Goal: Transaction & Acquisition: Purchase product/service

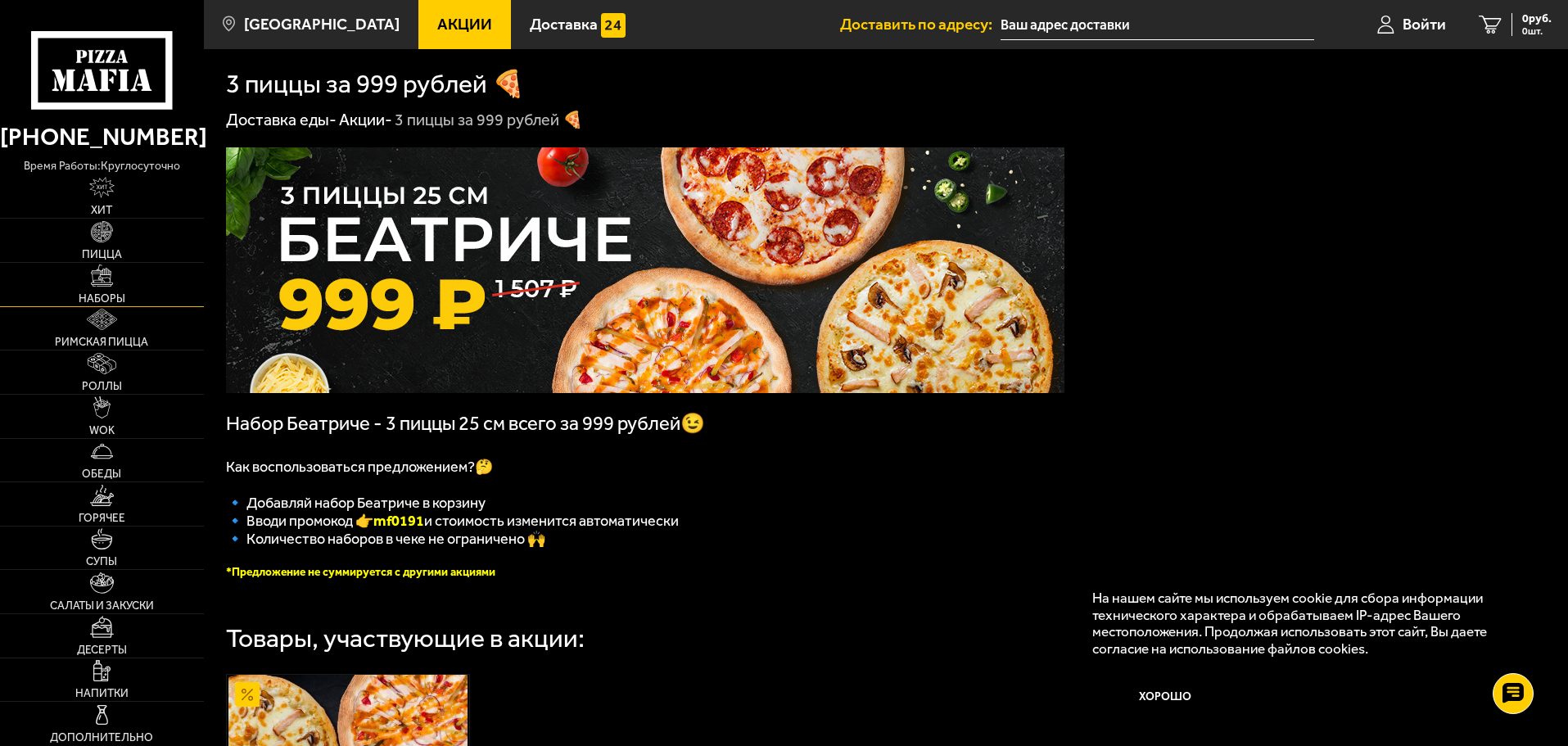
click at [99, 281] on img at bounding box center [101, 274] width 21 height 21
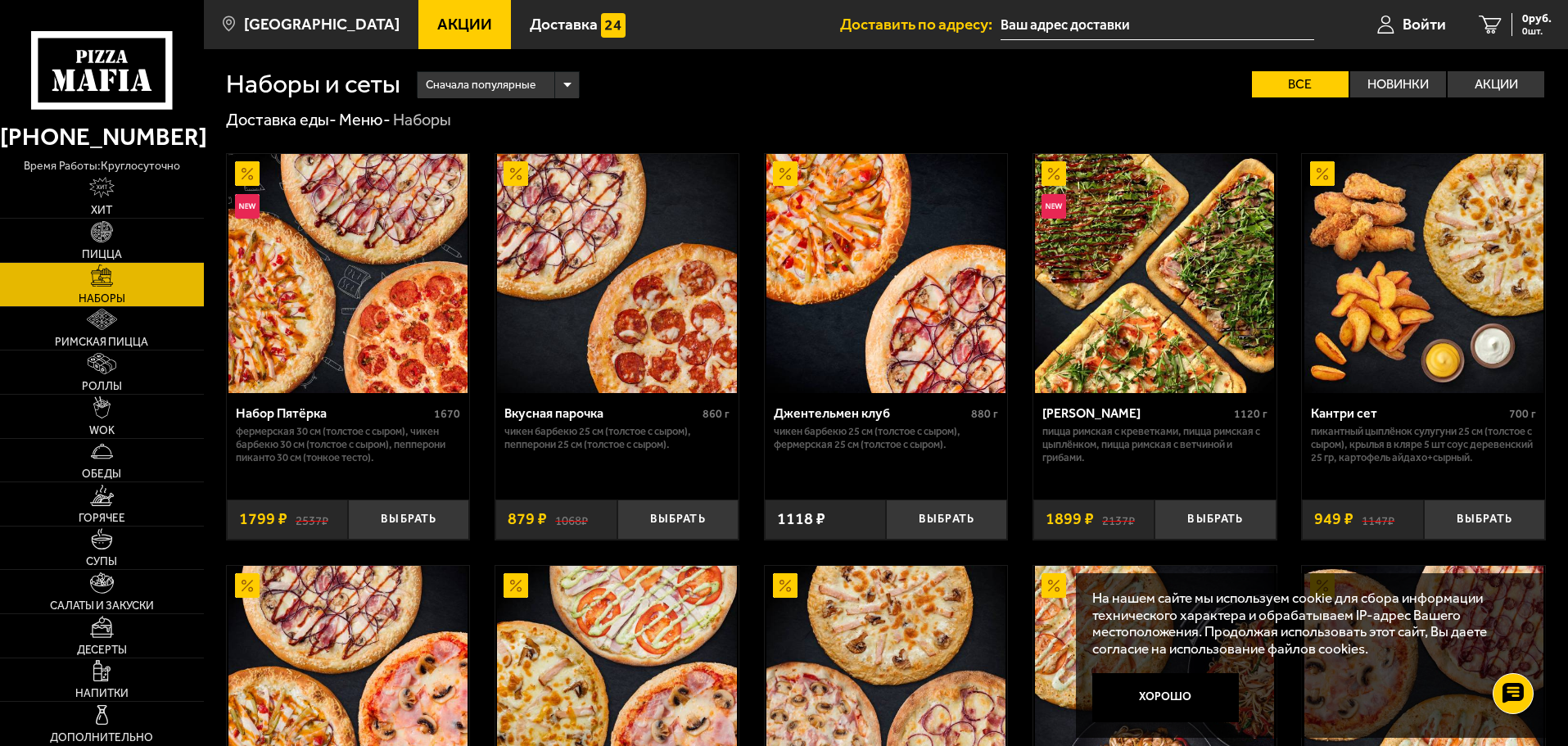
click at [341, 243] on img at bounding box center [347, 273] width 239 height 239
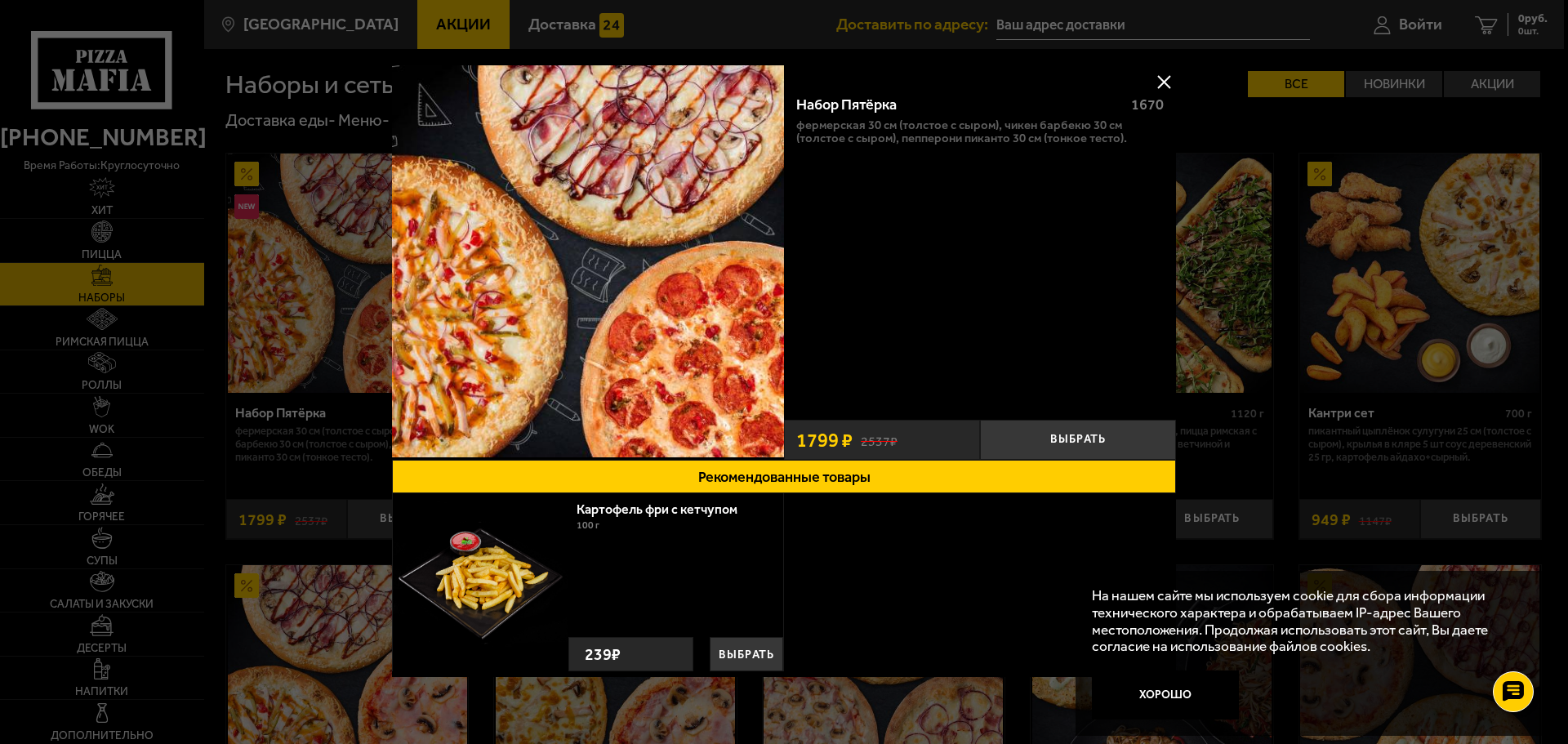
click at [1158, 78] on button at bounding box center [1163, 81] width 25 height 25
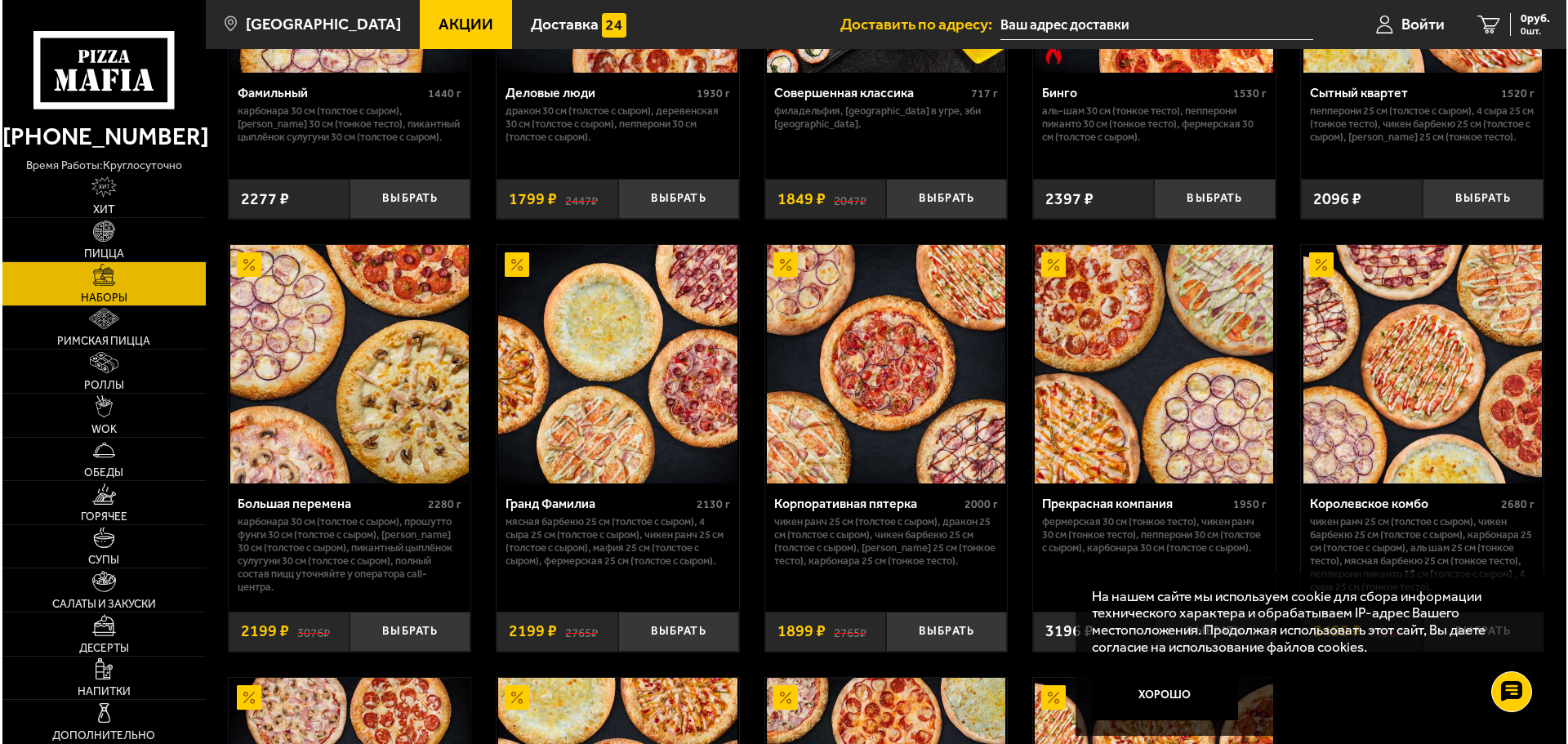
scroll to position [2041, 0]
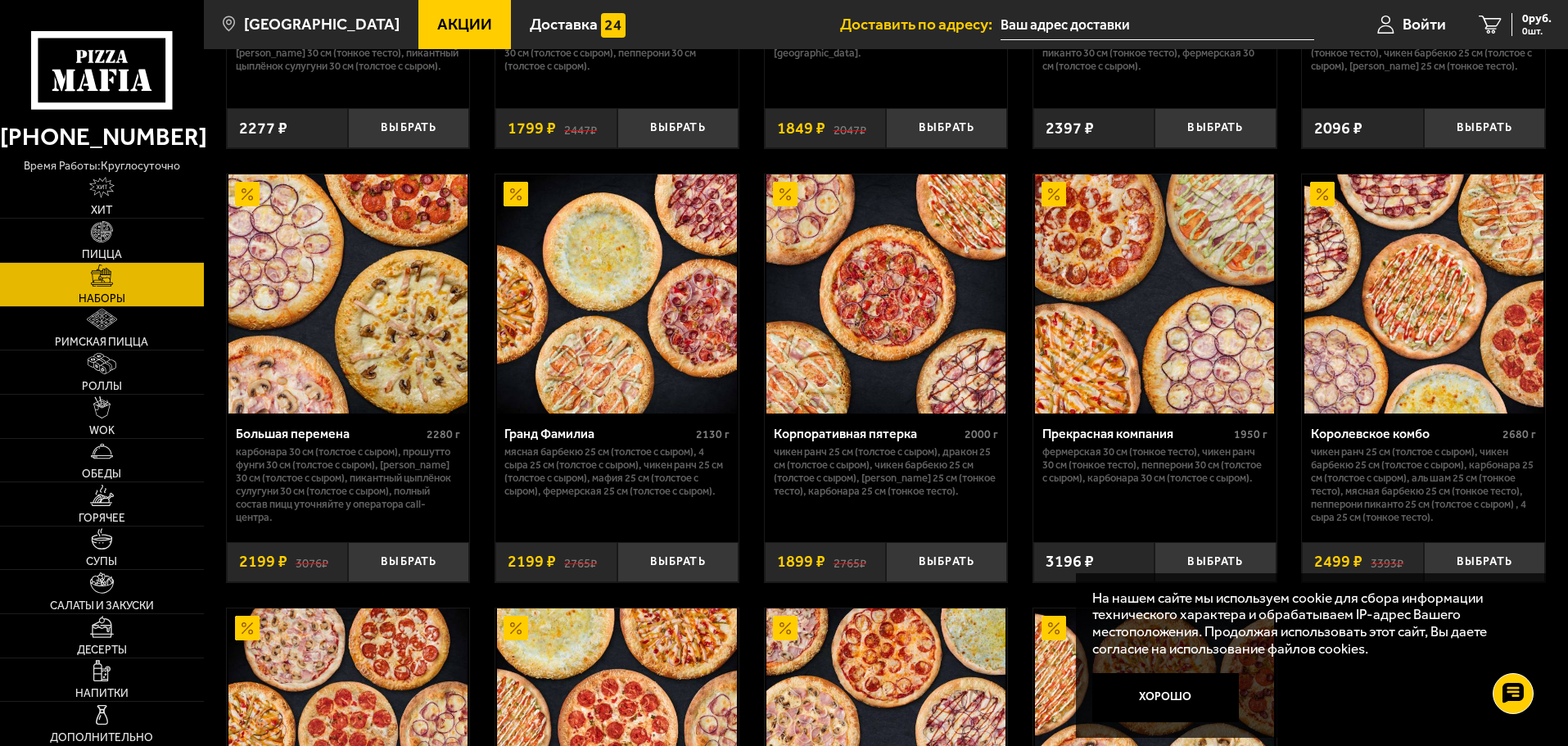
click at [911, 292] on img at bounding box center [886, 293] width 239 height 239
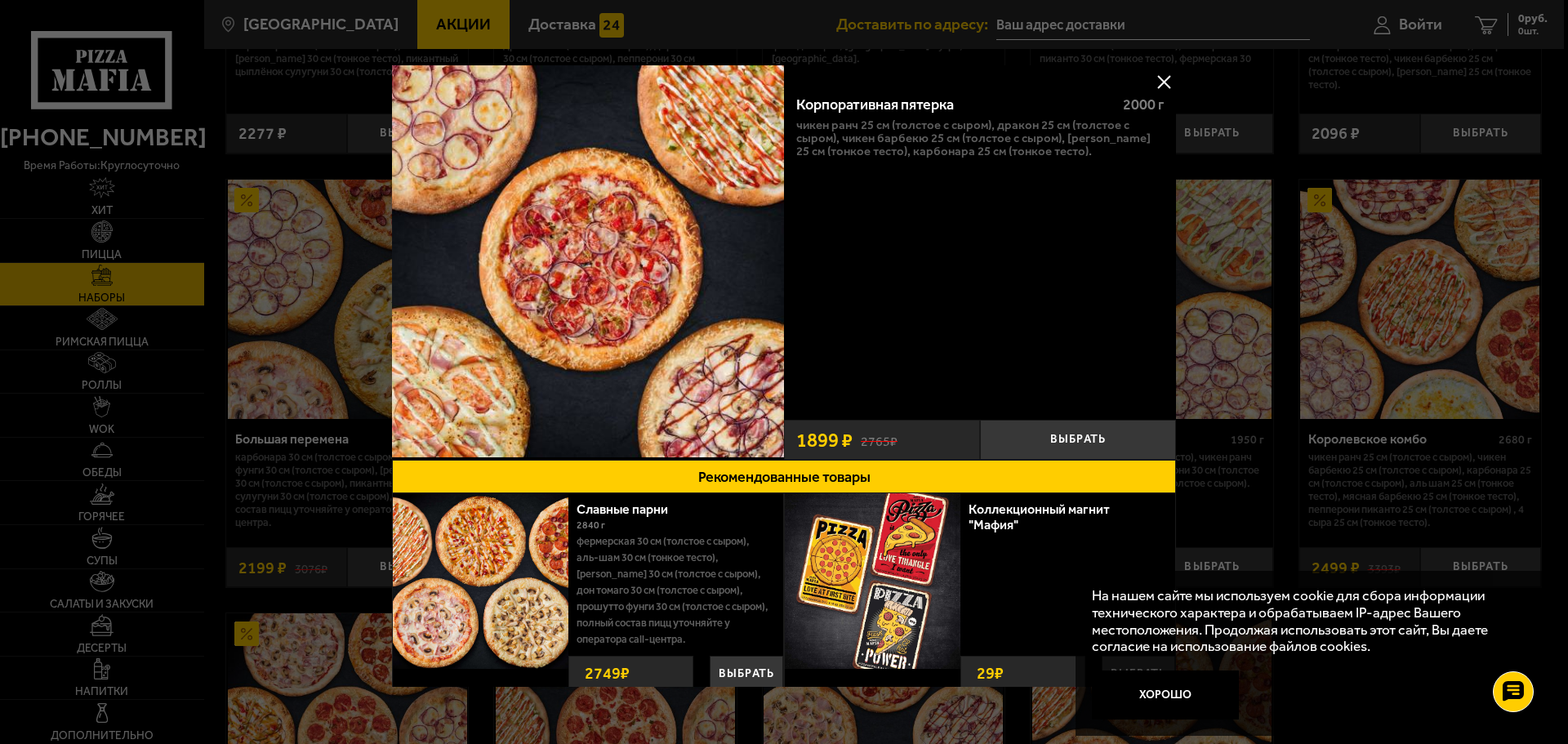
click at [1157, 81] on button at bounding box center [1163, 81] width 25 height 25
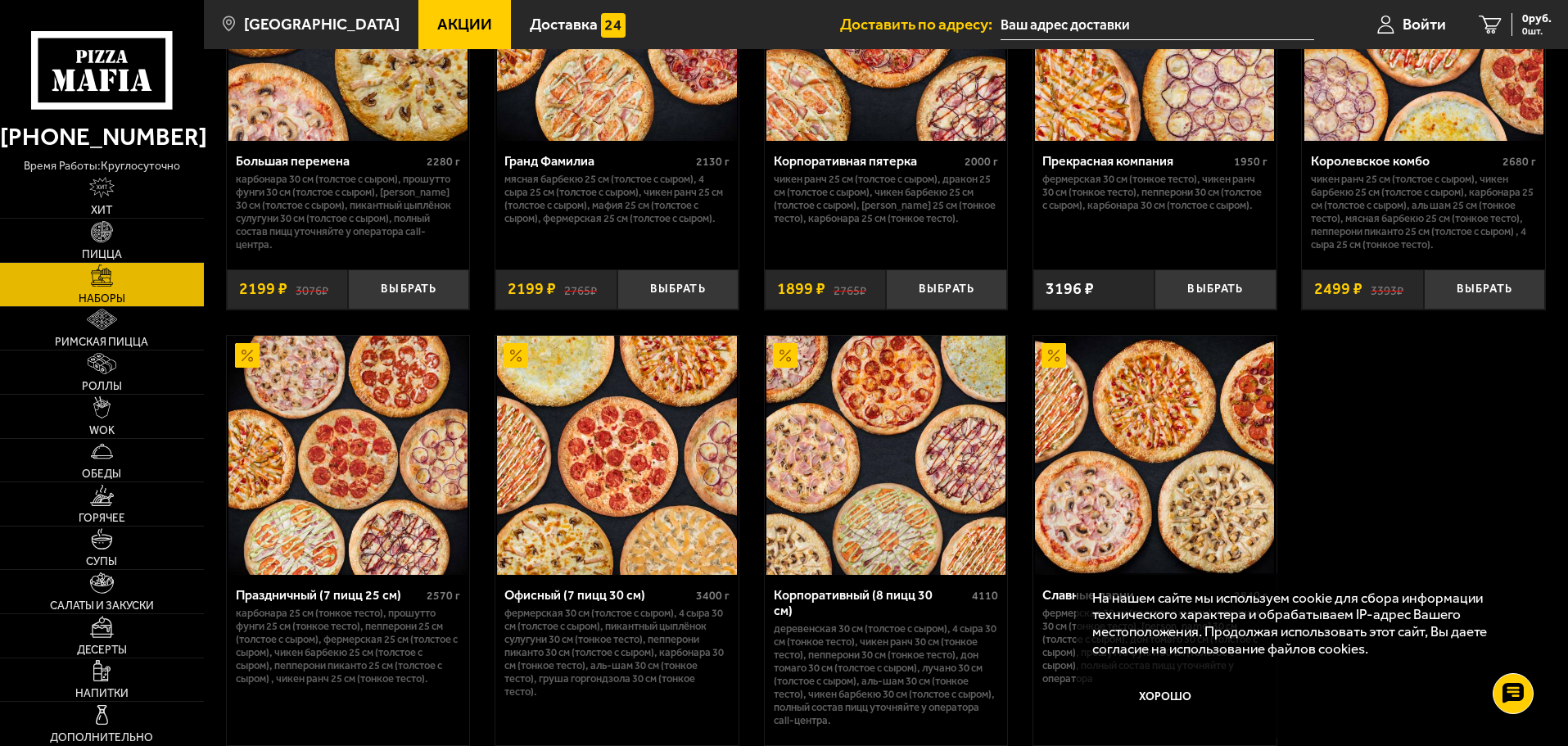
scroll to position [2374, 0]
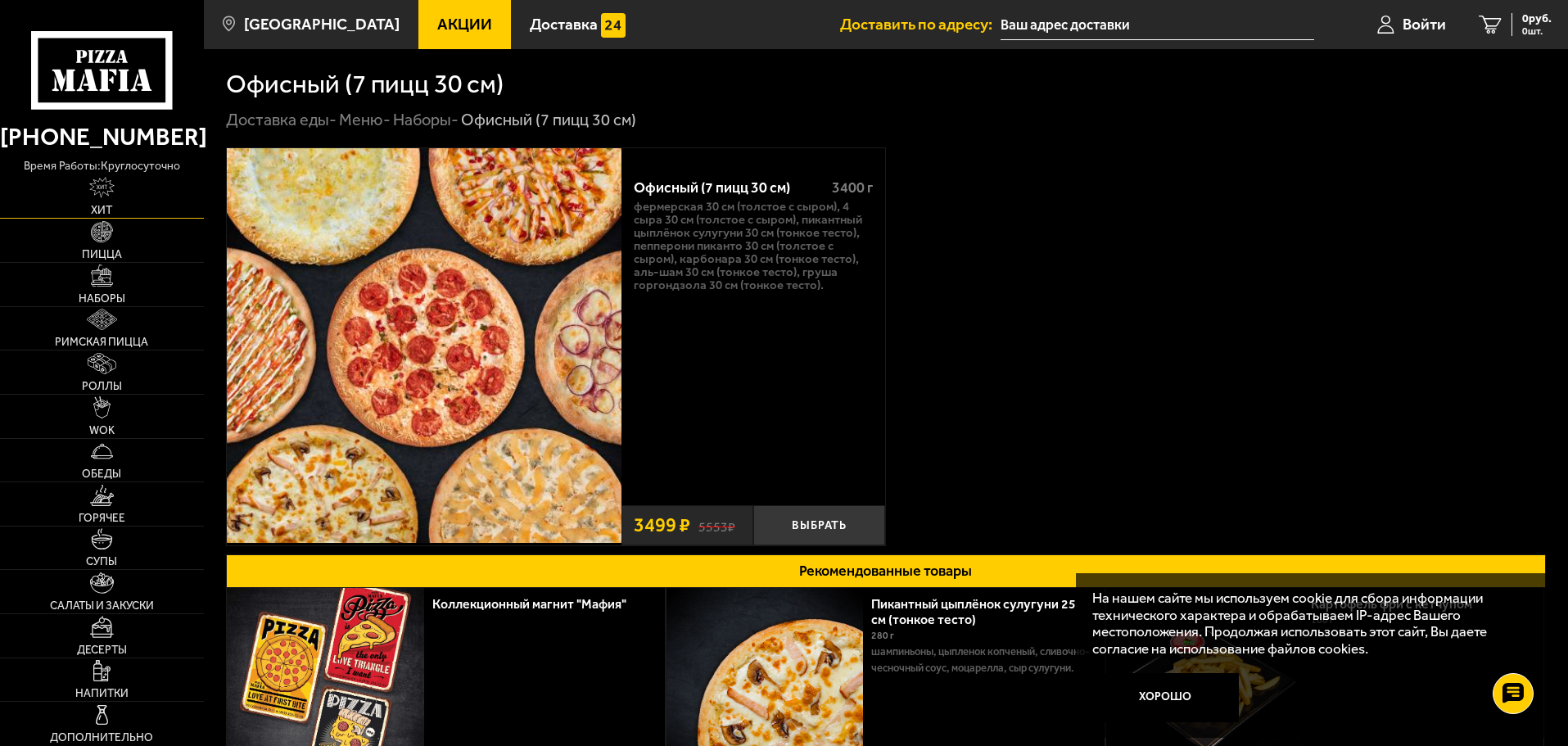
click at [105, 188] on img at bounding box center [102, 187] width 27 height 21
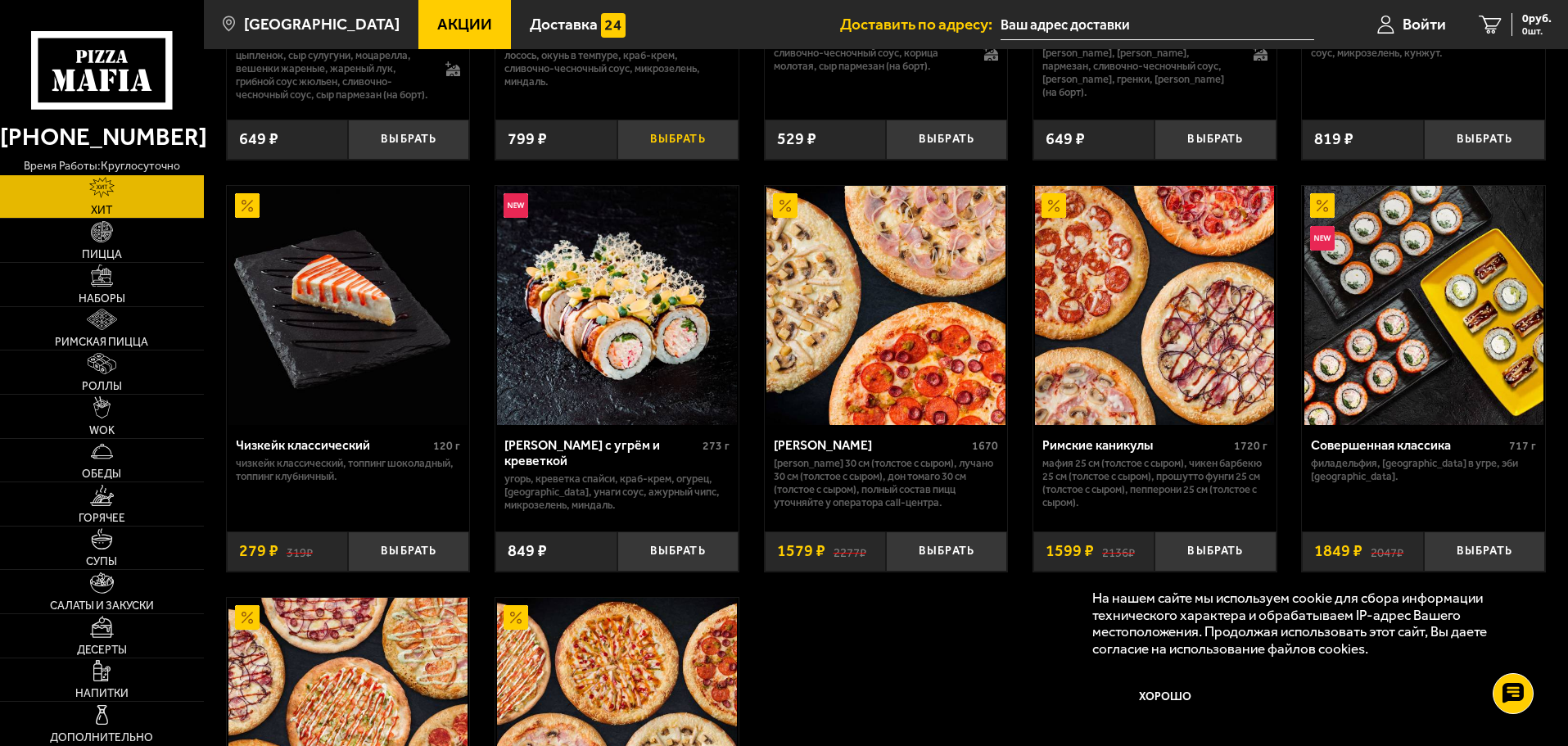
scroll to position [819, 0]
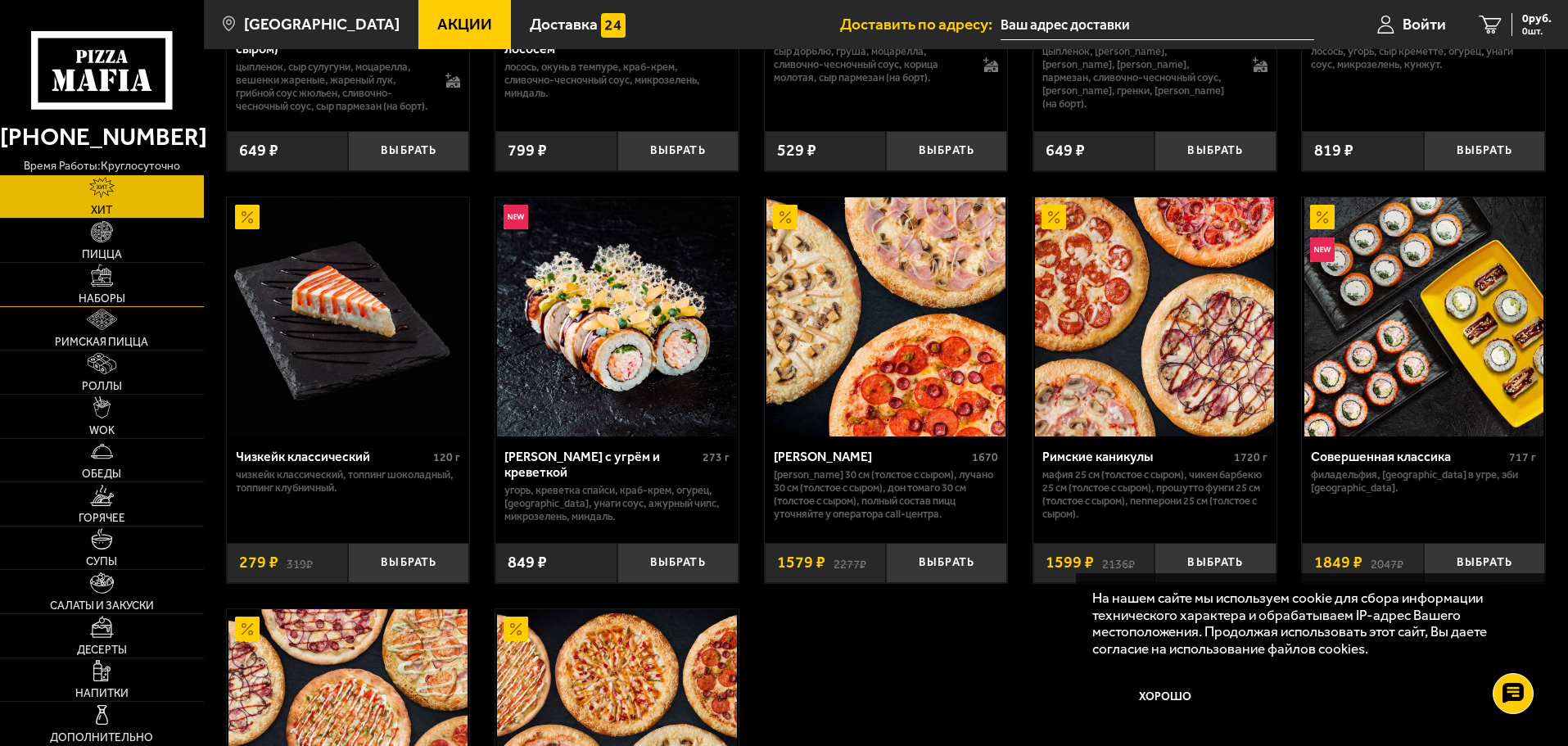
click at [103, 286] on img at bounding box center [101, 274] width 21 height 21
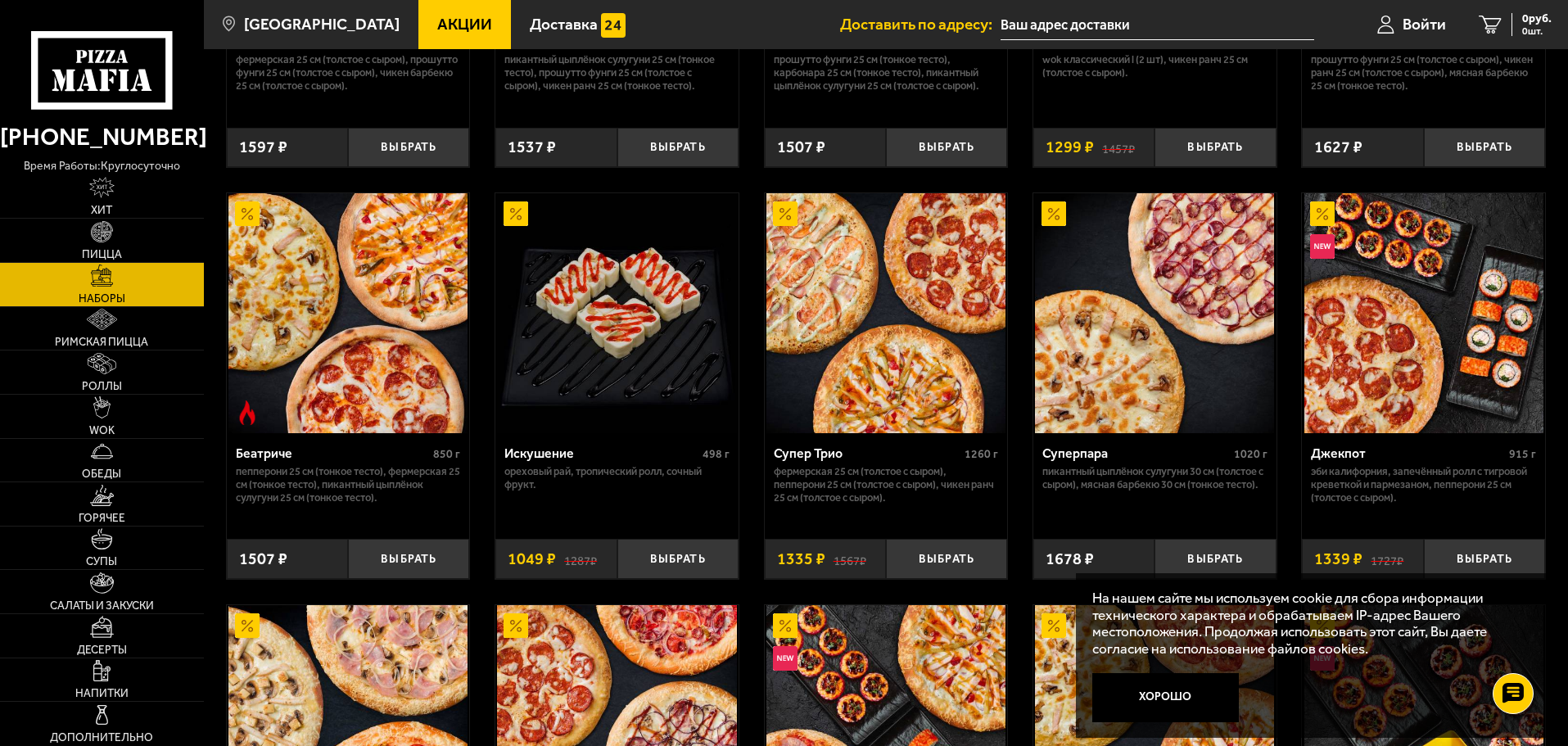
scroll to position [819, 0]
